Goal: Transaction & Acquisition: Purchase product/service

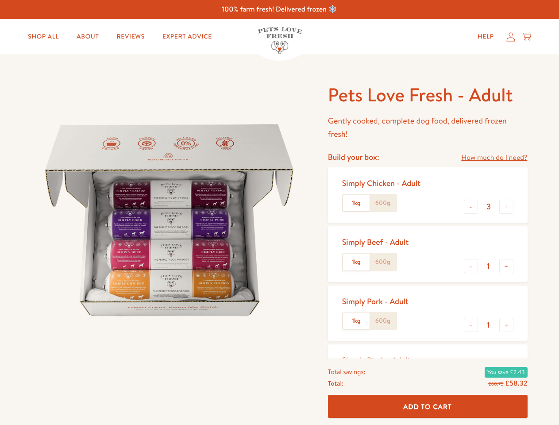
click at [279, 212] on img at bounding box center [169, 220] width 275 height 275
click at [494, 157] on link "How much do I need?" at bounding box center [494, 158] width 66 height 12
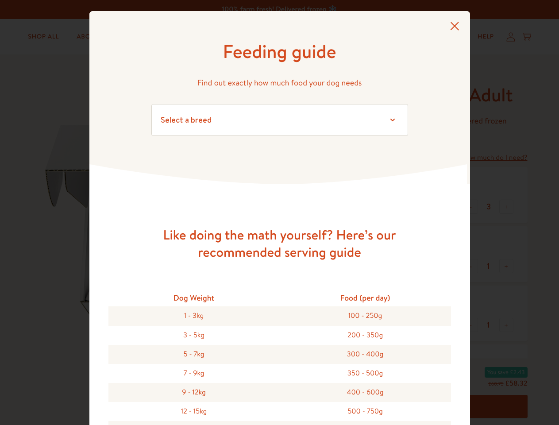
click at [471, 207] on div "Feeding guide Find out exactly how much food your dog needs Select a breed Affe…" at bounding box center [279, 212] width 559 height 425
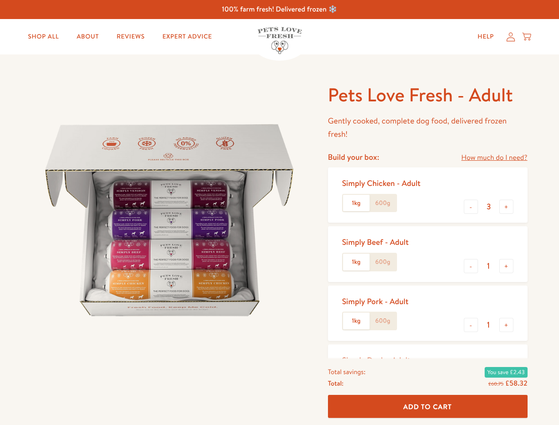
click at [506, 207] on button "+" at bounding box center [506, 206] width 14 height 14
type input "4"
click at [471, 266] on button "-" at bounding box center [471, 266] width 14 height 14
click at [506, 266] on button "+" at bounding box center [506, 266] width 14 height 14
type input "1"
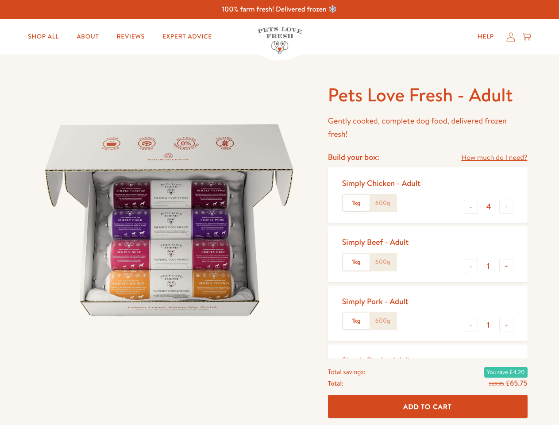
click at [471, 325] on button "-" at bounding box center [471, 325] width 14 height 14
click at [506, 325] on button "+" at bounding box center [506, 325] width 14 height 14
type input "1"
click at [427, 406] on span "Add To Cart" at bounding box center [427, 405] width 49 height 9
